Goal: Task Accomplishment & Management: Use online tool/utility

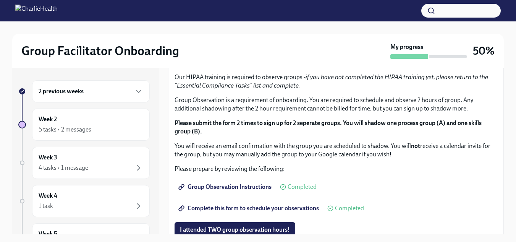
scroll to position [358, 0]
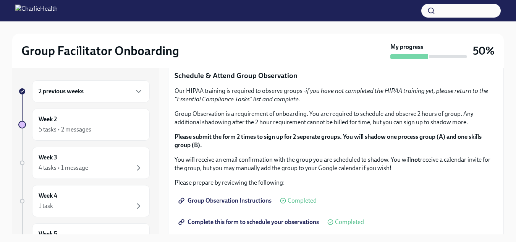
drag, startPoint x: 303, startPoint y: 173, endPoint x: 290, endPoint y: 171, distance: 13.6
drag, startPoint x: 306, startPoint y: 171, endPoint x: 174, endPoint y: 171, distance: 131.8
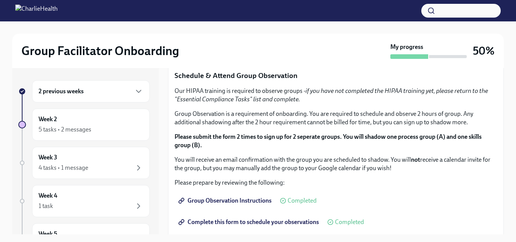
click at [174, 171] on div "You've made it to Week Two of Charlie Health onboarding! Congratulations and th…" at bounding box center [336, 98] width 336 height 583
copy p "Calendly: [URL][DOMAIN_NAME]"
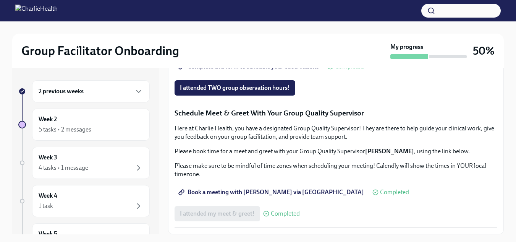
scroll to position [752, 0]
click at [270, 190] on span "Book a meeting with [PERSON_NAME] via [GEOGRAPHIC_DATA]" at bounding box center [272, 192] width 184 height 8
